Goal: Information Seeking & Learning: Learn about a topic

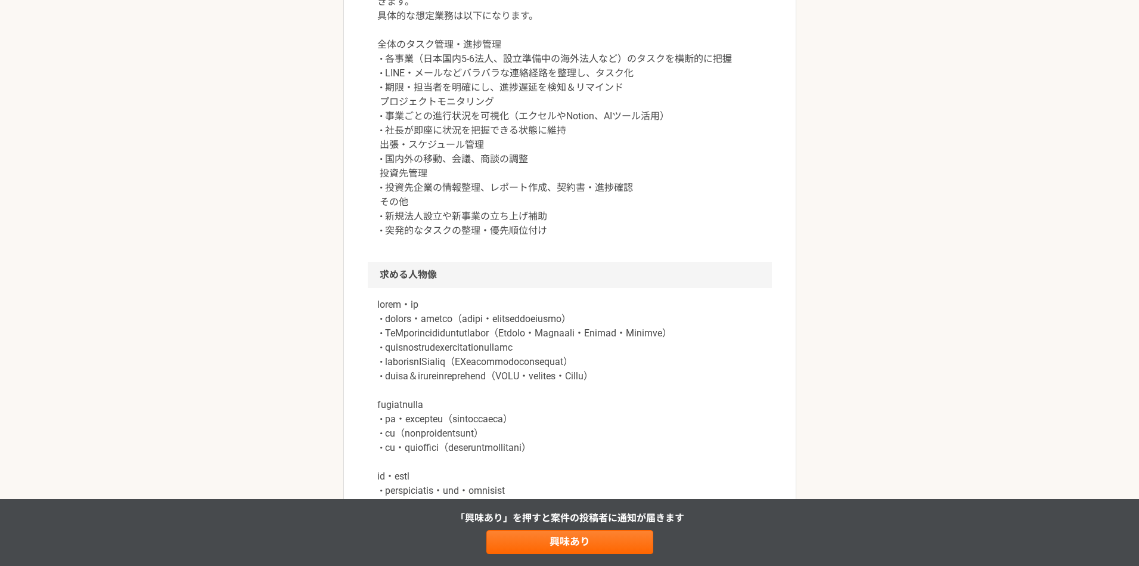
scroll to position [549, 0]
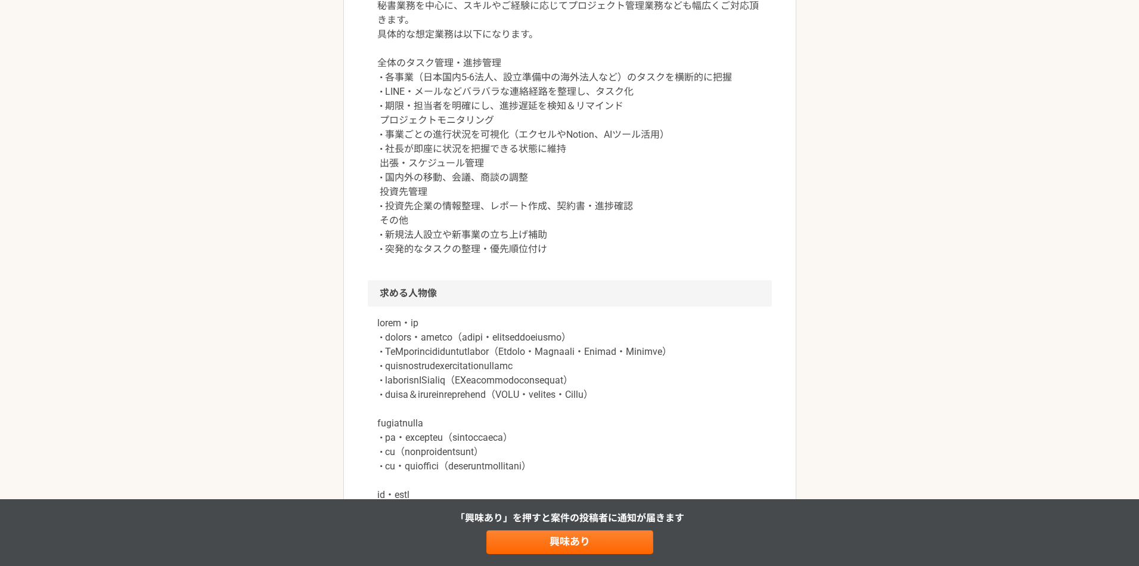
scroll to position [532, 0]
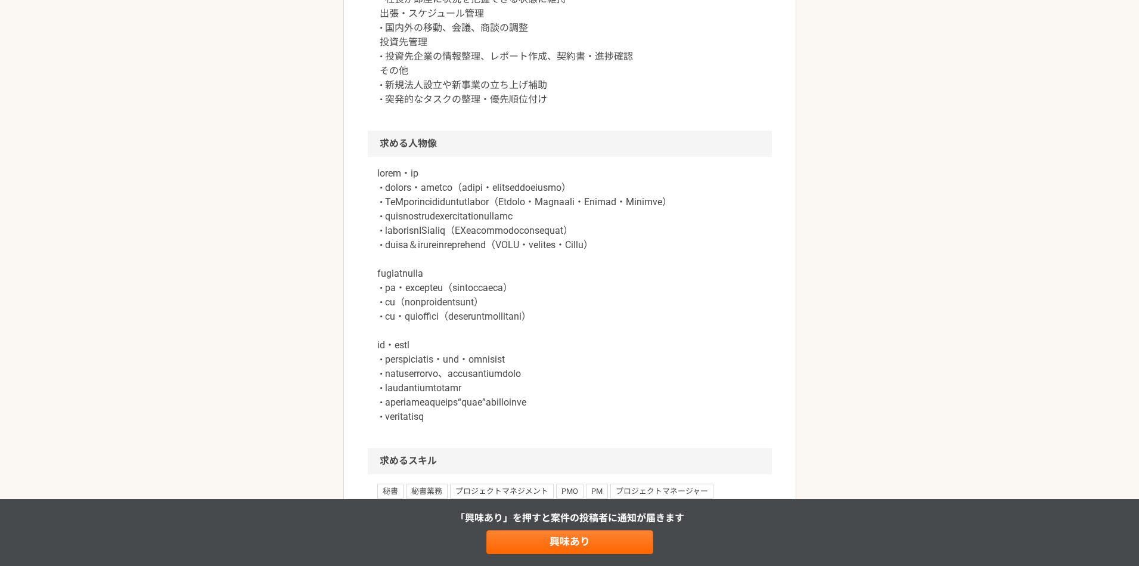
scroll to position [675, 0]
click at [307, 219] on div "バックオフィス 国内外複数事業を展開するベンチャーの社長秘書兼PM 業務委託 企業名非公開（エニィクルーによる仲介） 募集職種 バックオフィス 希望単価 月給…" at bounding box center [569, 128] width 1139 height 1508
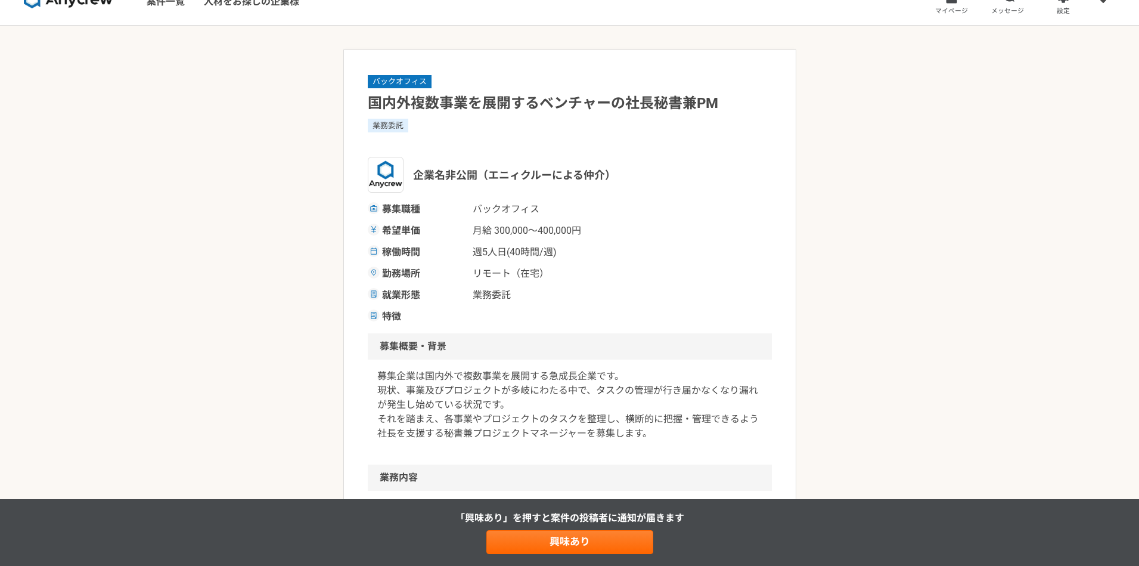
scroll to position [0, 0]
